Goal: Information Seeking & Learning: Find specific fact

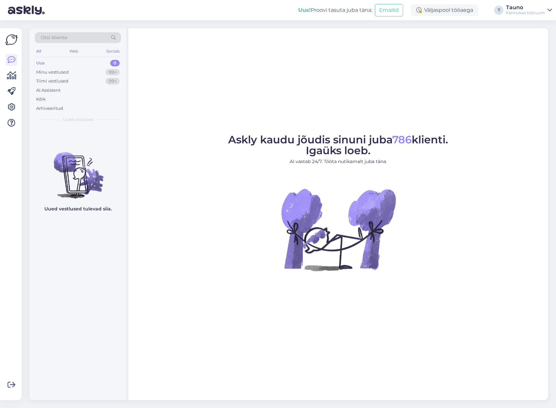
click at [60, 37] on span "Otsi kliente" at bounding box center [54, 37] width 26 height 7
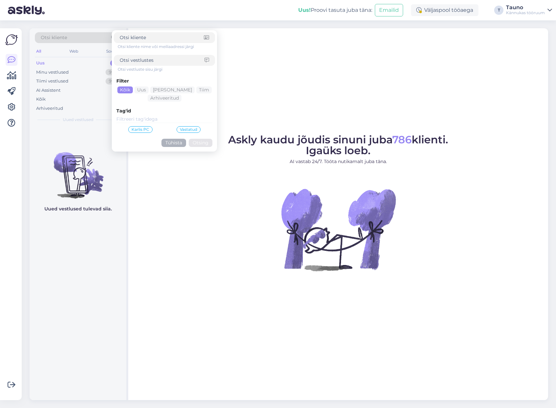
click at [144, 62] on input at bounding box center [162, 60] width 85 height 7
paste input "5135939"
type input "5135939"
click at [197, 141] on button "Otsing" at bounding box center [201, 143] width 24 height 8
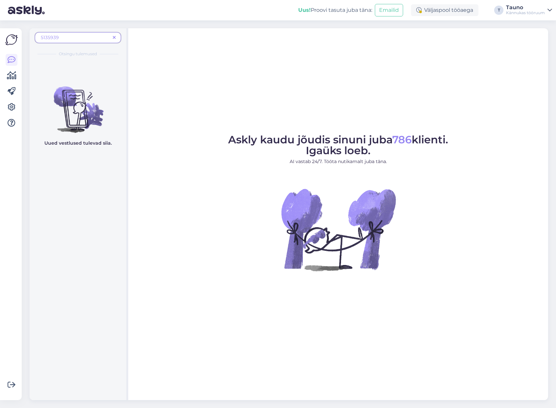
click at [115, 37] on icon at bounding box center [114, 38] width 3 height 5
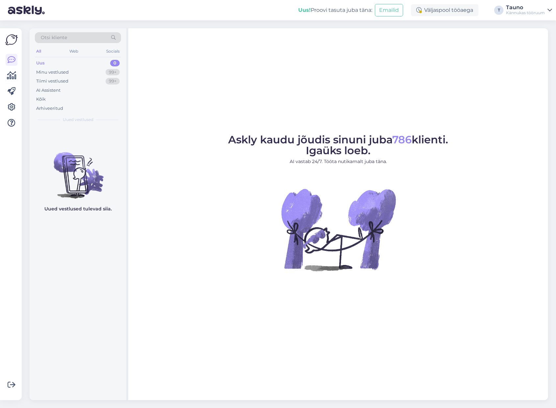
click at [57, 37] on span "Otsi kliente" at bounding box center [54, 37] width 26 height 7
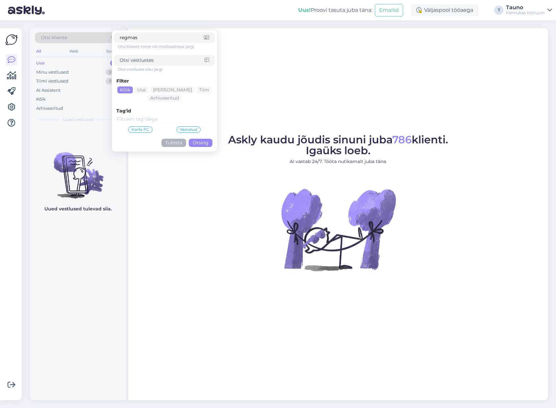
type input "regmas"
click at [201, 142] on button "Otsing" at bounding box center [201, 143] width 24 height 8
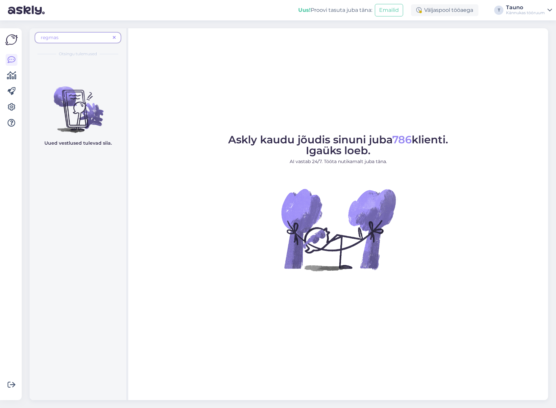
click at [66, 35] on span "regmas" at bounding box center [75, 37] width 69 height 7
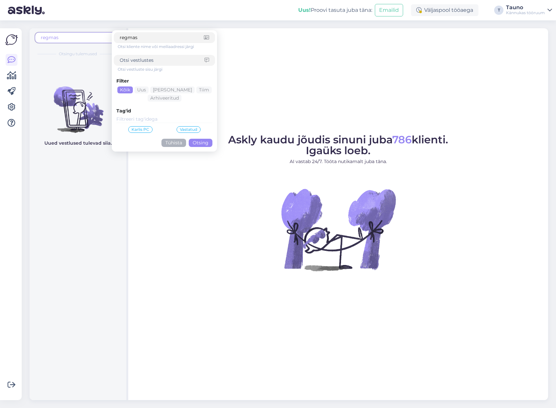
drag, startPoint x: 153, startPoint y: 38, endPoint x: 106, endPoint y: 38, distance: 46.4
click at [107, 38] on div "regmas regmas Otsi kliente nime või meiliaadressi järgi Otsi vestluste sisu jär…" at bounding box center [78, 39] width 86 height 15
click at [151, 61] on input at bounding box center [162, 60] width 85 height 7
paste input "regmas"
type input "regmas"
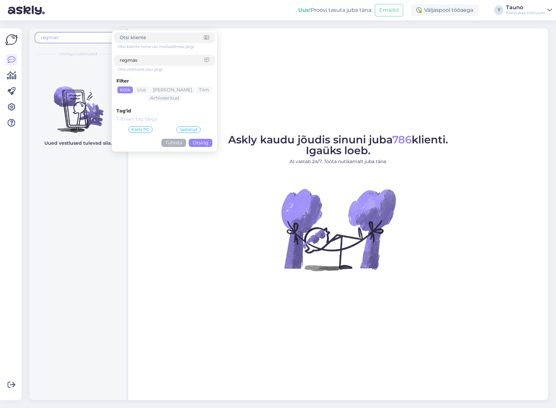
click at [209, 139] on button "Otsing" at bounding box center [201, 143] width 24 height 8
